Goal: Navigation & Orientation: Find specific page/section

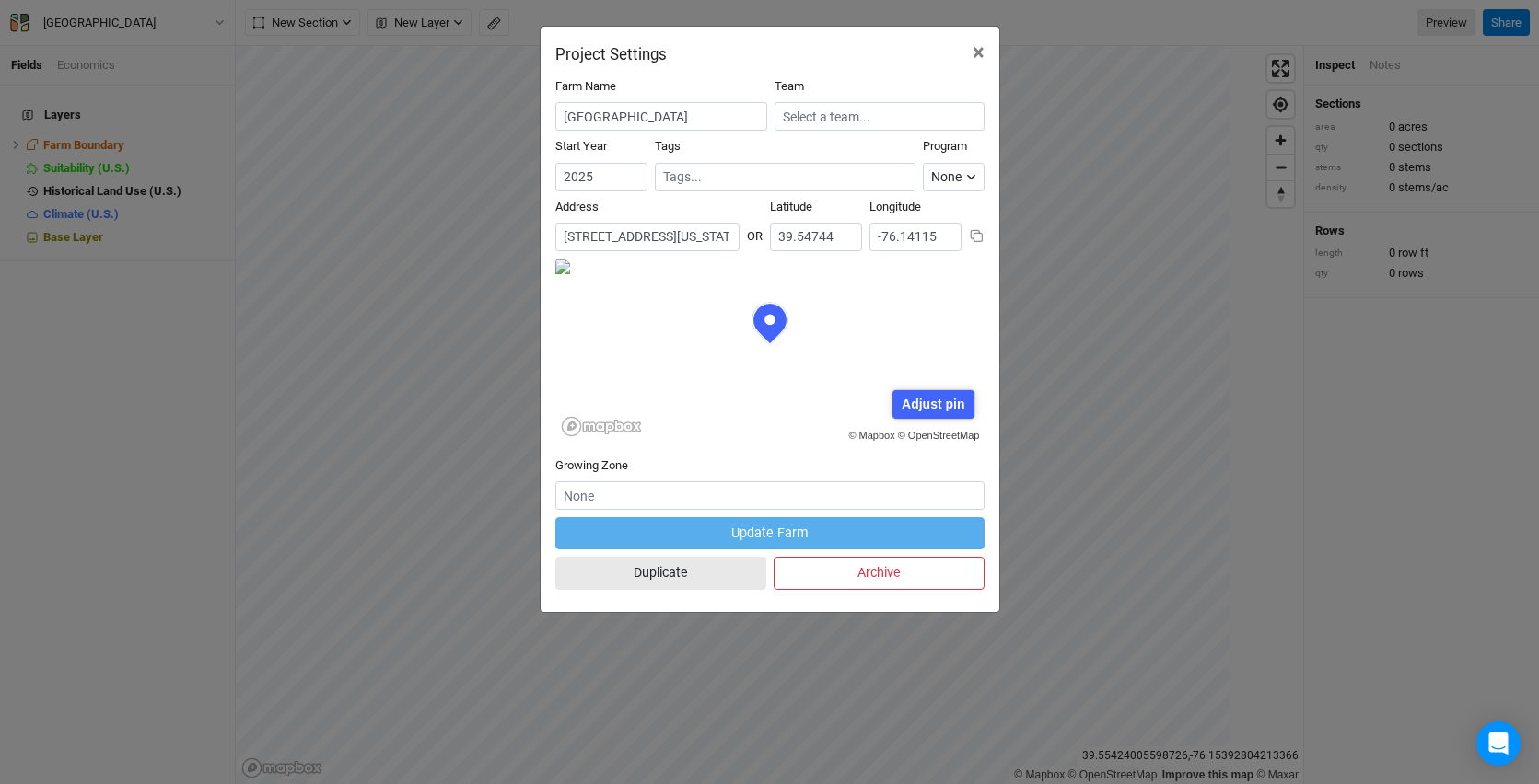
scroll to position [92, 214]
